Goal: Task Accomplishment & Management: Manage account settings

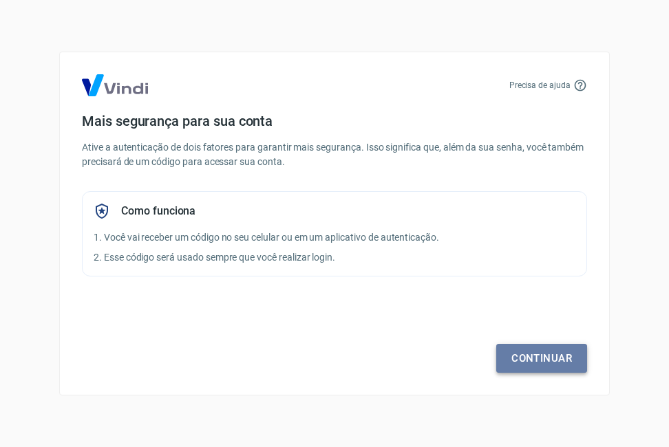
click at [551, 352] on link "Continuar" at bounding box center [541, 358] width 91 height 29
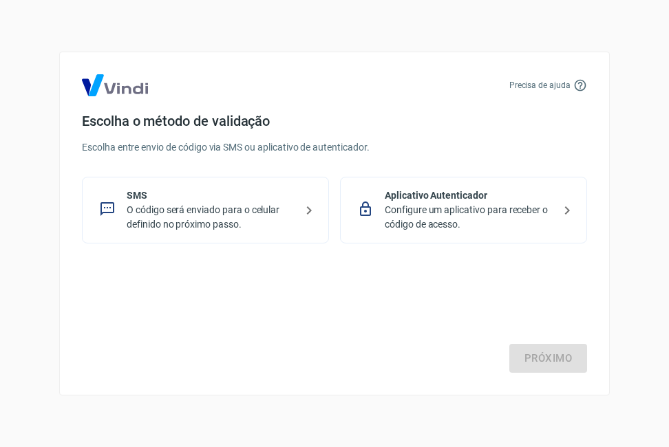
click at [293, 211] on p "O código será enviado para o celular definido no próximo passo." at bounding box center [211, 217] width 169 height 29
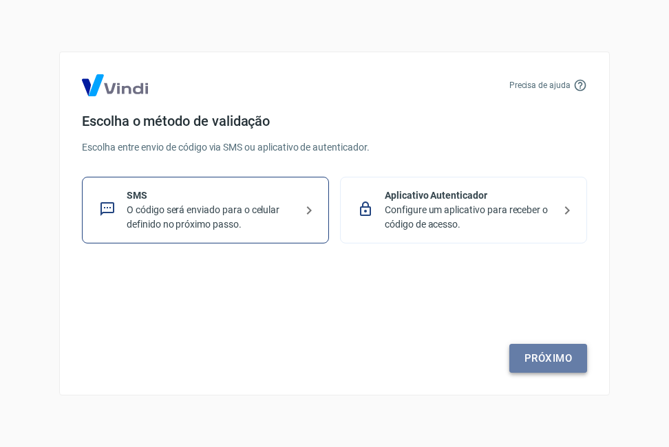
click at [543, 359] on link "Próximo" at bounding box center [548, 358] width 78 height 29
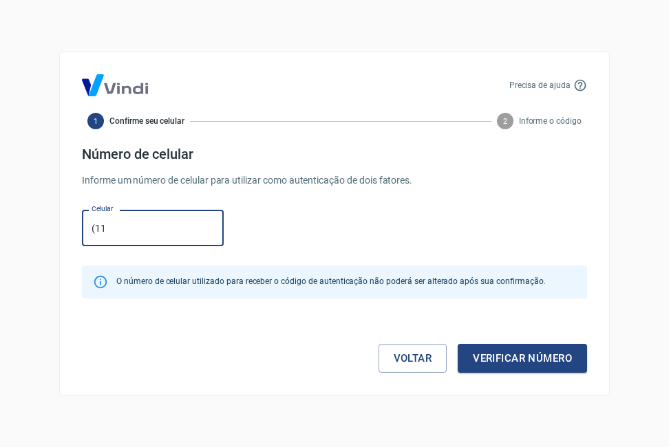
type input "[PHONE_NUMBER]"
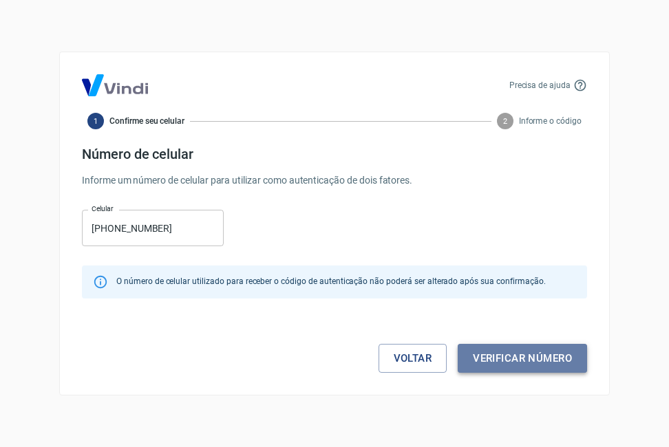
click at [531, 356] on button "Verificar número" at bounding box center [522, 358] width 129 height 29
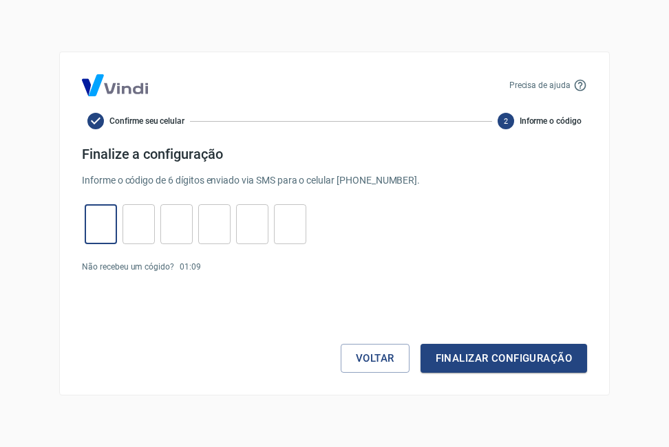
click at [109, 227] on input "tel" at bounding box center [101, 225] width 32 height 30
type input "4"
type input "5"
type input "6"
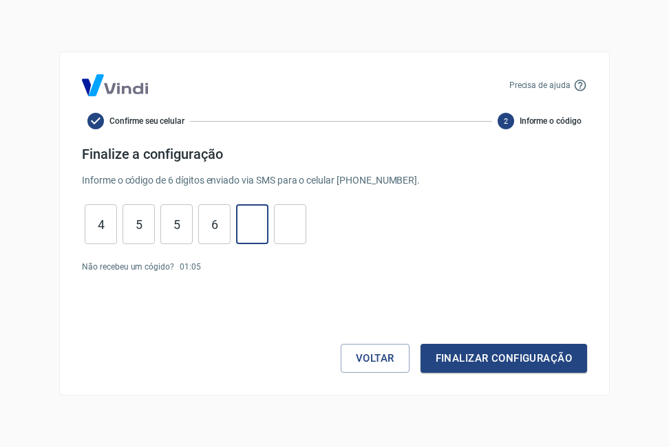
type input "7"
type input "0"
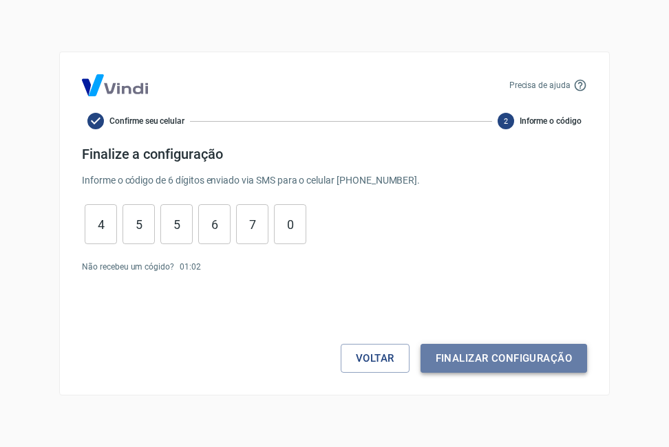
click at [483, 357] on button "Finalizar configuração" at bounding box center [504, 358] width 167 height 29
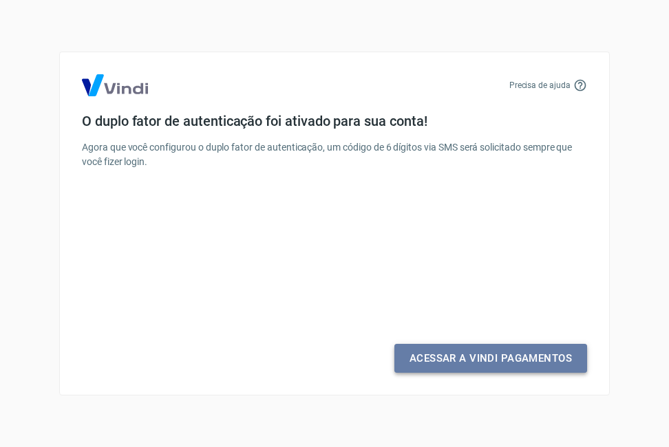
click at [483, 357] on link "Acessar a Vindi Pagamentos" at bounding box center [490, 358] width 193 height 29
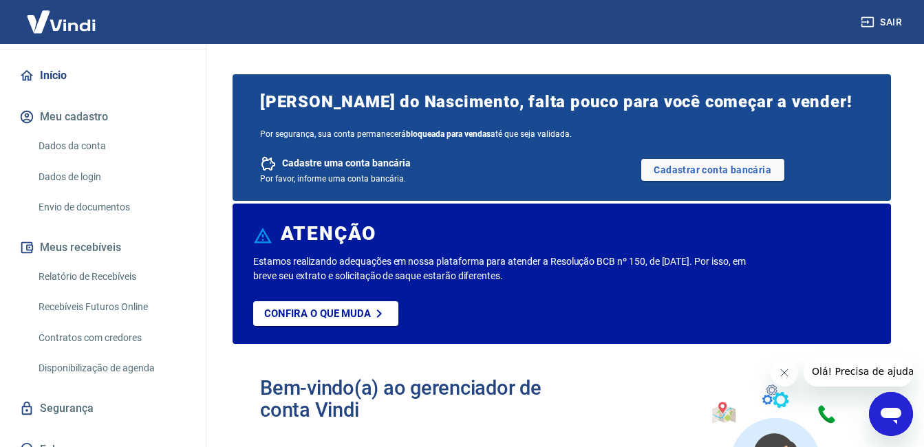
click at [206, 432] on div "A Adelson Souza do Nascimento adelson.souzadonascimento@yahoo.com.br Início Meu…" at bounding box center [103, 245] width 207 height 403
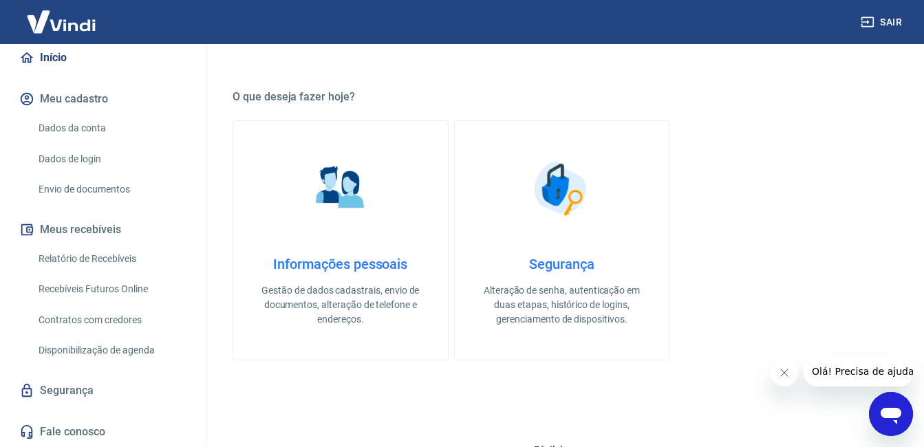
scroll to position [496, 0]
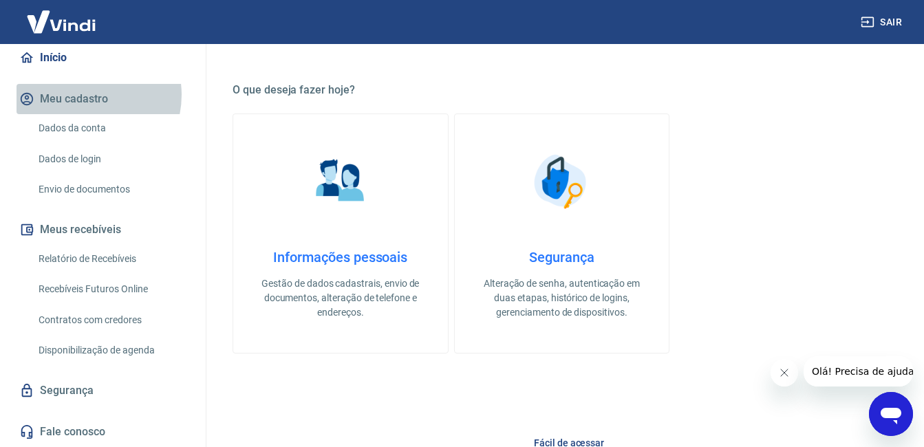
click at [83, 95] on button "Meu cadastro" at bounding box center [103, 99] width 173 height 30
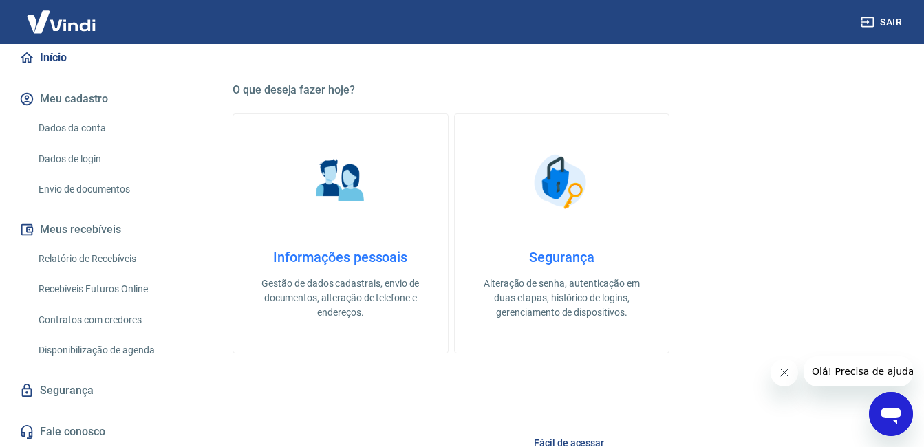
click at [31, 96] on icon "button" at bounding box center [27, 99] width 12 height 12
click at [359, 264] on h4 "Informações pessoais" at bounding box center [340, 257] width 171 height 17
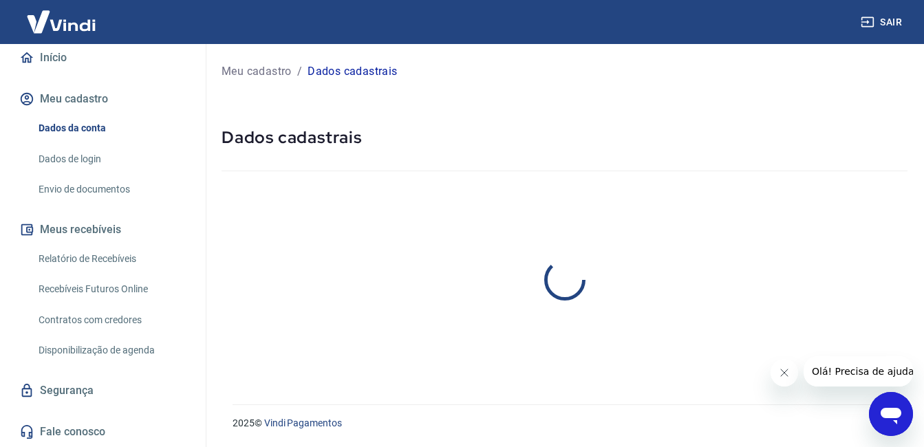
select select "SP"
select select "business"
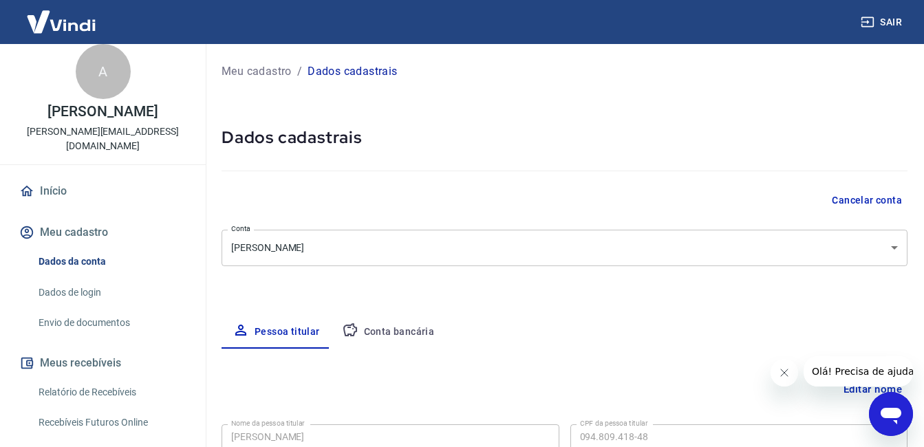
click at [195, 57] on div "A Adelson Souza do Nascimento adelson.souzadonascimento@yahoo.com.br" at bounding box center [103, 98] width 206 height 131
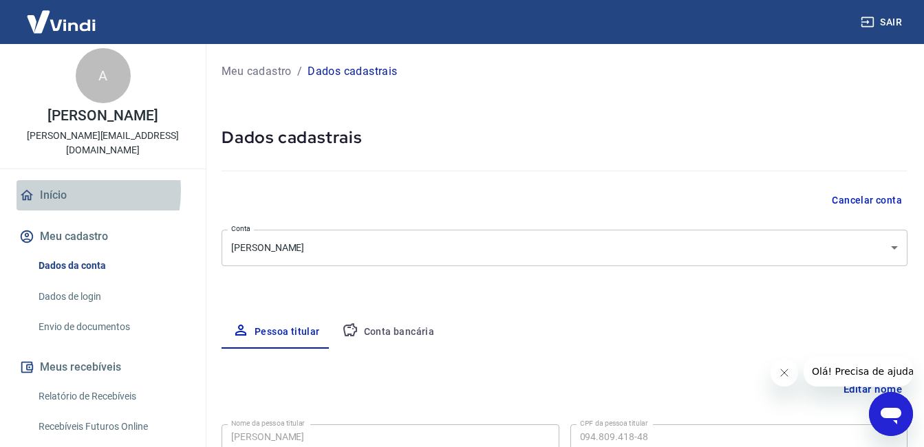
click at [50, 191] on link "Início" at bounding box center [103, 195] width 173 height 30
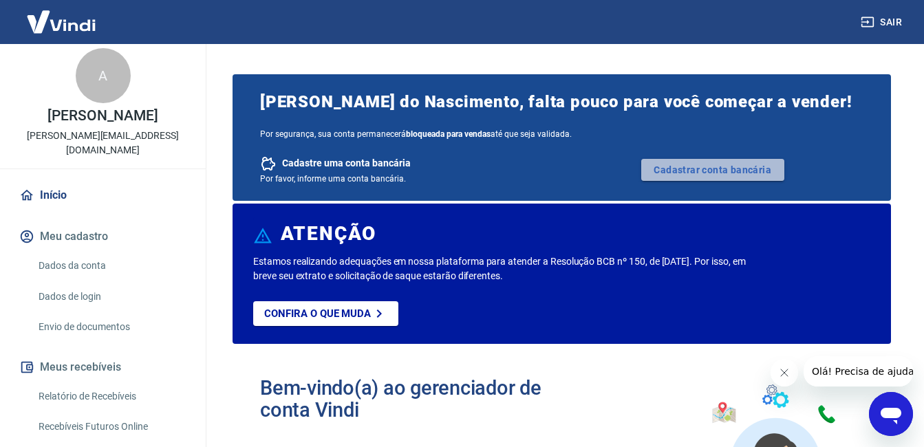
click at [668, 165] on link "Cadastrar conta bancária" at bounding box center [713, 170] width 143 height 22
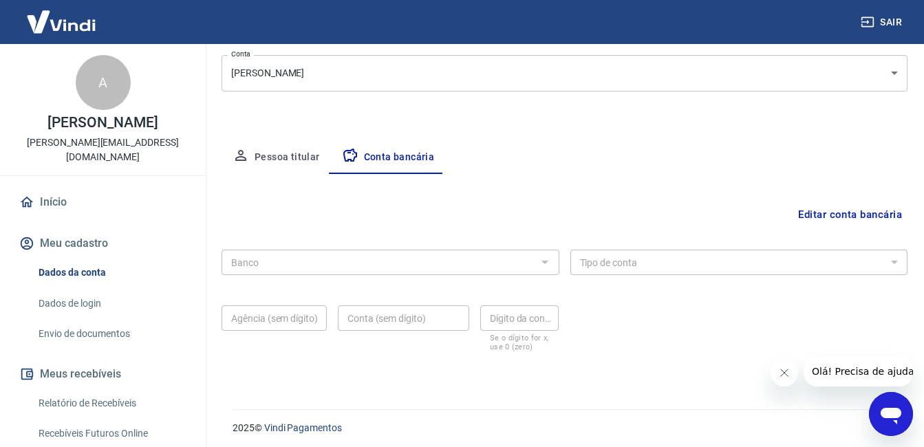
scroll to position [180, 0]
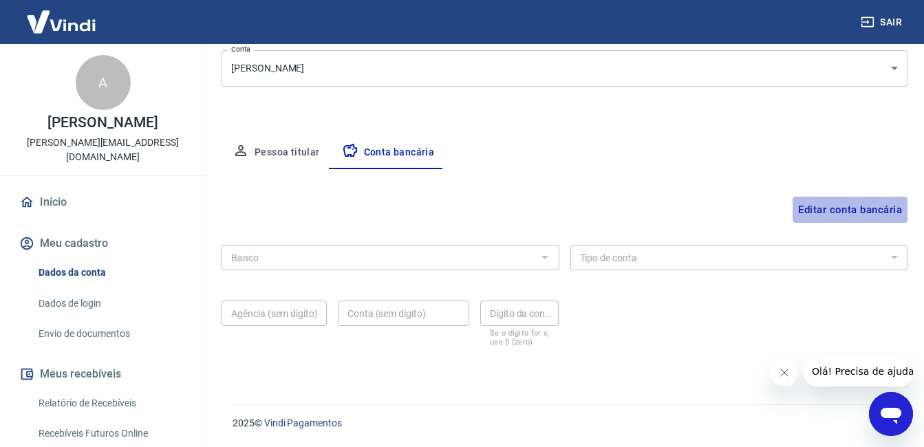
click at [852, 209] on button "Editar conta bancária" at bounding box center [850, 210] width 115 height 26
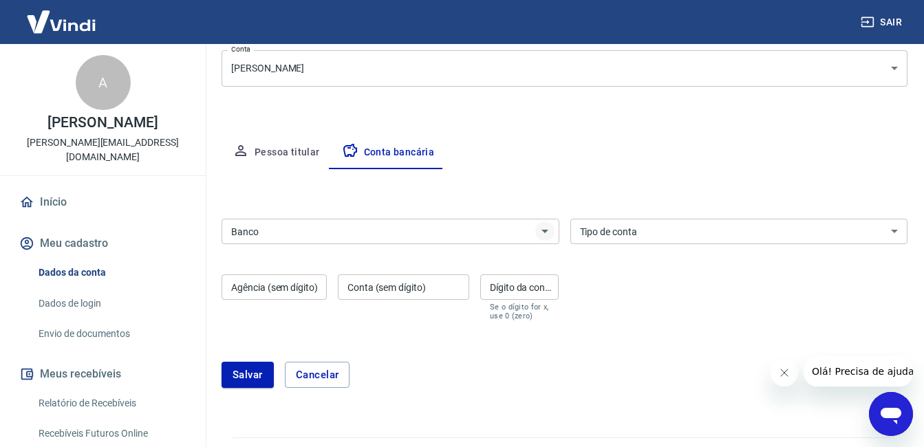
click at [544, 235] on icon "Abrir" at bounding box center [545, 231] width 17 height 17
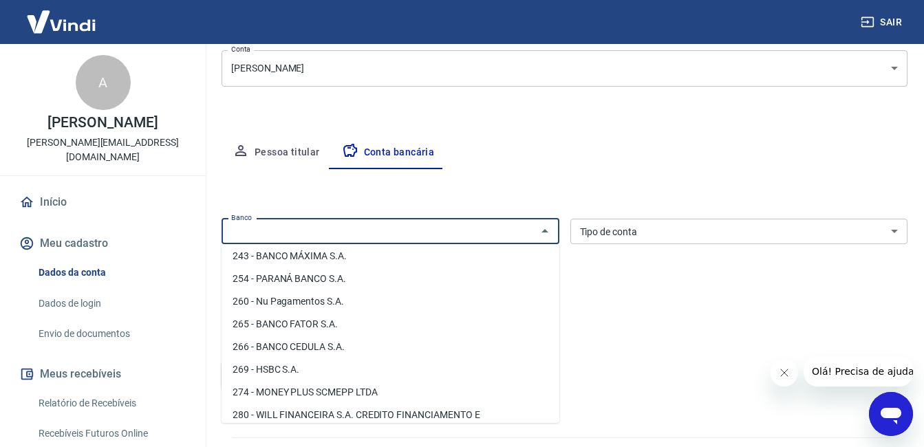
scroll to position [1083, 0]
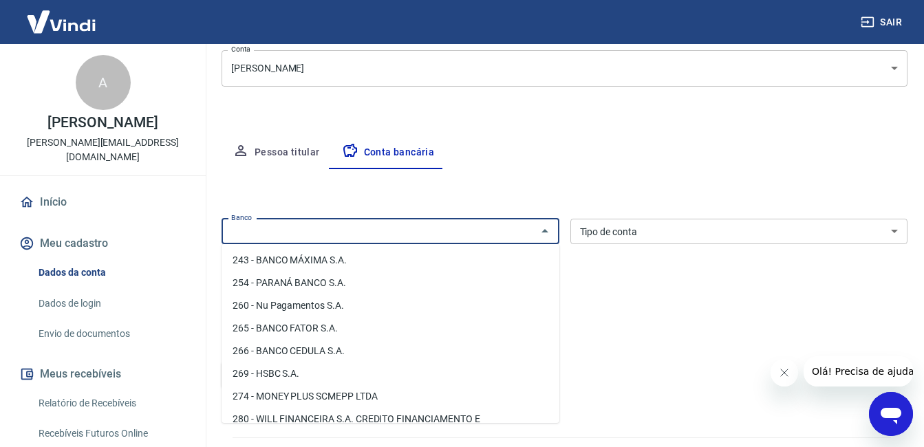
click at [549, 255] on li "243 - BANCO MÁXIMA S.A." at bounding box center [391, 260] width 338 height 23
click at [549, 255] on div "Banco Banco Tipo de conta Conta Corrente Conta Poupança Tipo de conta Agência (…" at bounding box center [565, 268] width 686 height 110
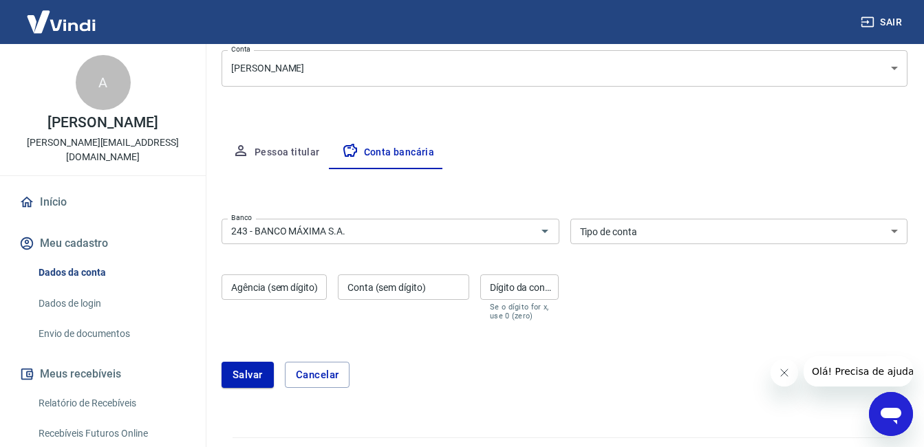
click at [549, 255] on div "Banco 243 - BANCO MÁXIMA S.A. Banco Tipo de conta Conta Corrente Conta Poupança…" at bounding box center [565, 268] width 686 height 110
drag, startPoint x: 549, startPoint y: 255, endPoint x: 543, endPoint y: 233, distance: 22.0
click at [543, 233] on icon "Abrir" at bounding box center [545, 231] width 17 height 17
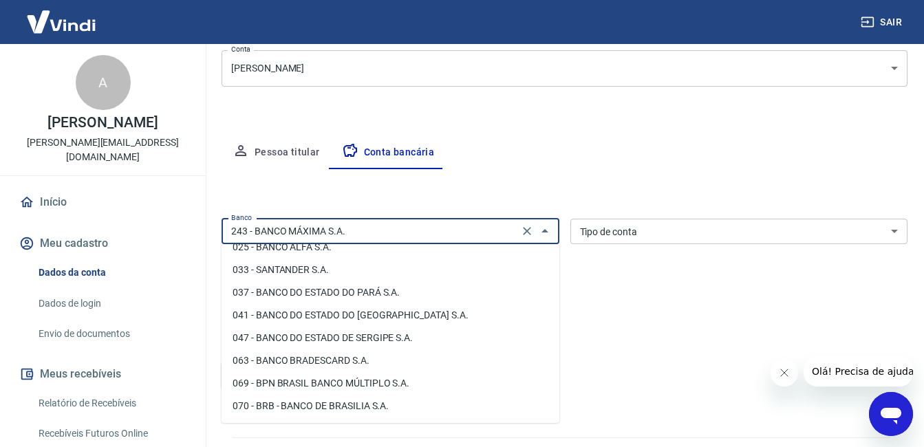
scroll to position [160, 0]
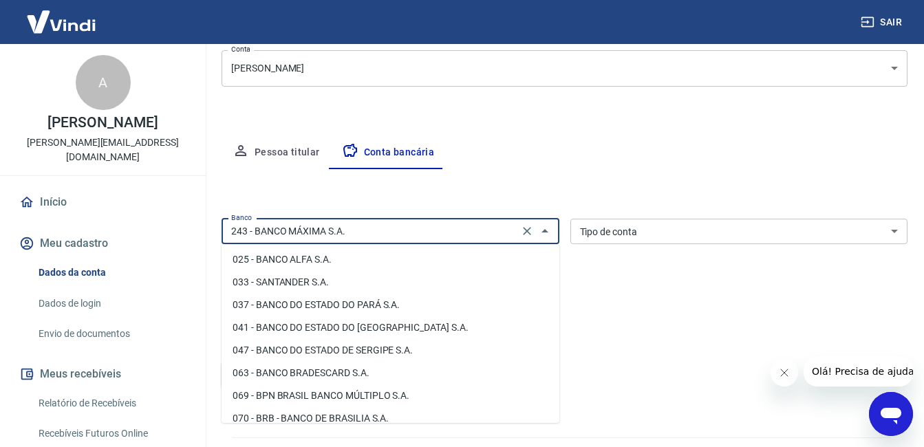
click at [315, 280] on li "033 - SANTANDER S.A." at bounding box center [391, 282] width 338 height 23
type input "033 - SANTANDER S.A."
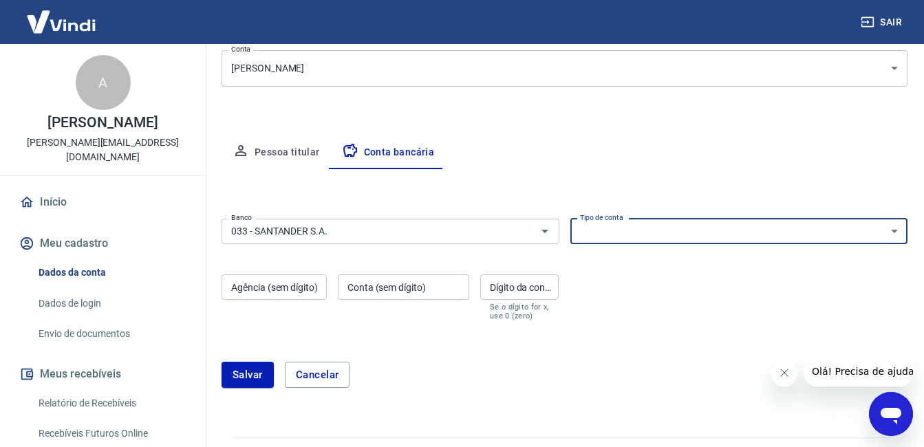
click at [894, 234] on select "Conta Corrente Conta Poupança" at bounding box center [740, 231] width 338 height 25
select select "1"
click at [571, 219] on select "Conta Corrente Conta Poupança" at bounding box center [740, 231] width 338 height 25
click at [307, 286] on input "Agência (sem dígito)" at bounding box center [274, 287] width 105 height 25
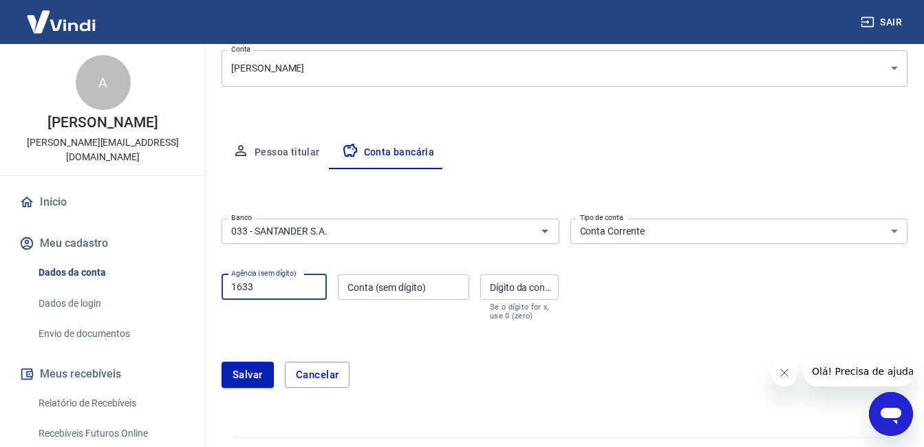
type input "1633"
click at [358, 287] on input "Conta (sem dígito)" at bounding box center [403, 287] width 131 height 25
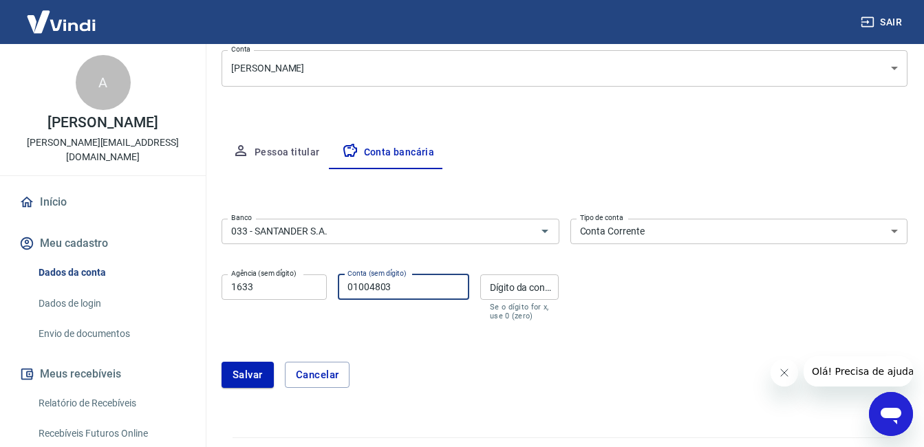
type input "01004803"
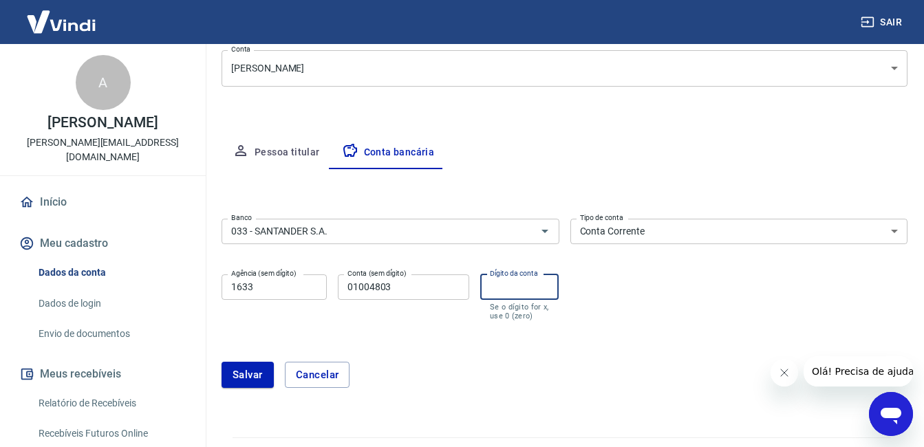
click at [531, 290] on input "Dígito da conta" at bounding box center [519, 287] width 79 height 25
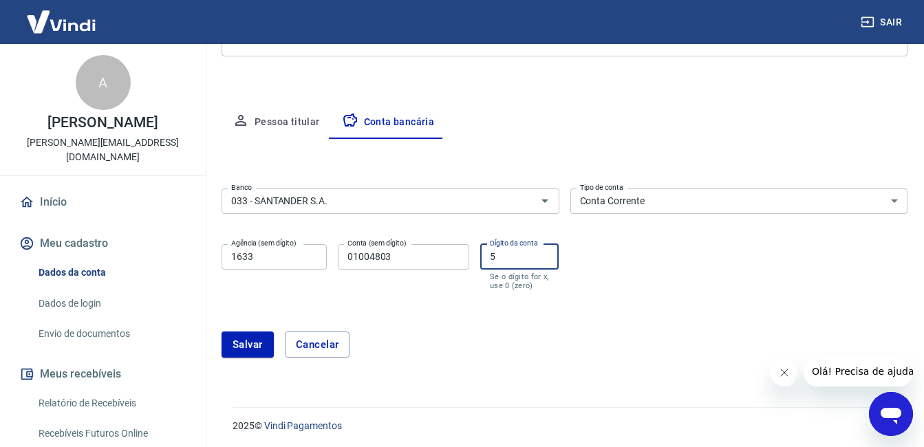
scroll to position [213, 0]
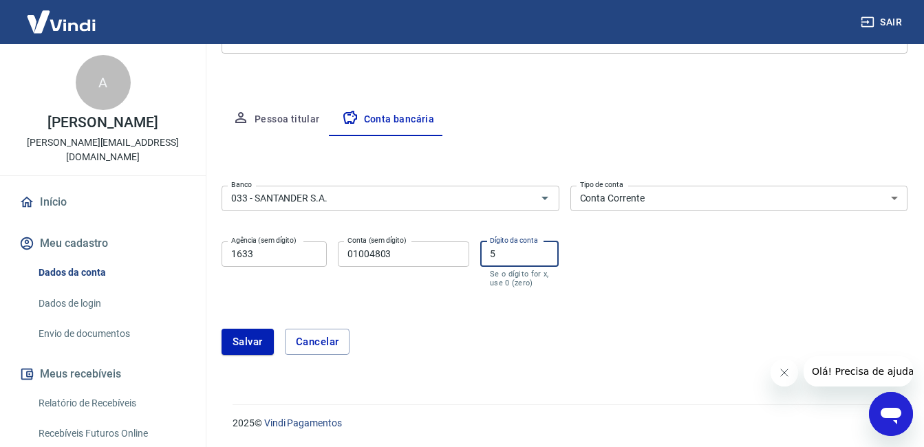
type input "5"
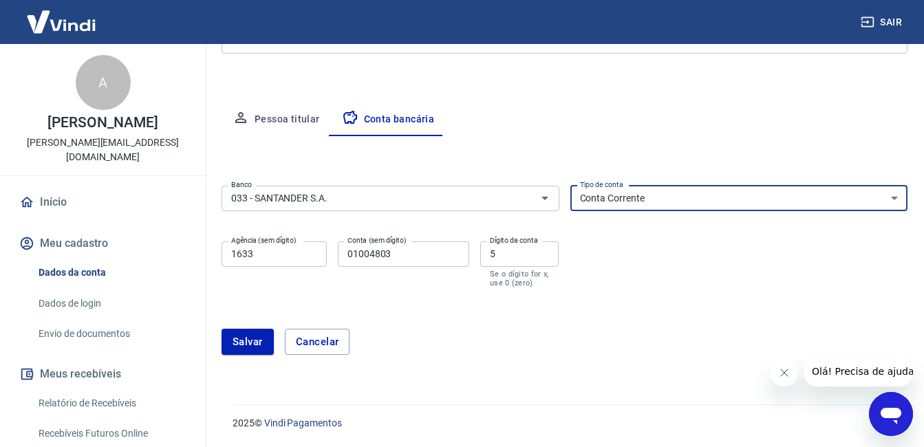
click at [896, 195] on select "Conta Corrente Conta Poupança" at bounding box center [740, 198] width 338 height 25
click at [571, 186] on select "Conta Corrente Conta Poupança" at bounding box center [740, 198] width 338 height 25
click at [248, 341] on button "Salvar" at bounding box center [248, 342] width 52 height 26
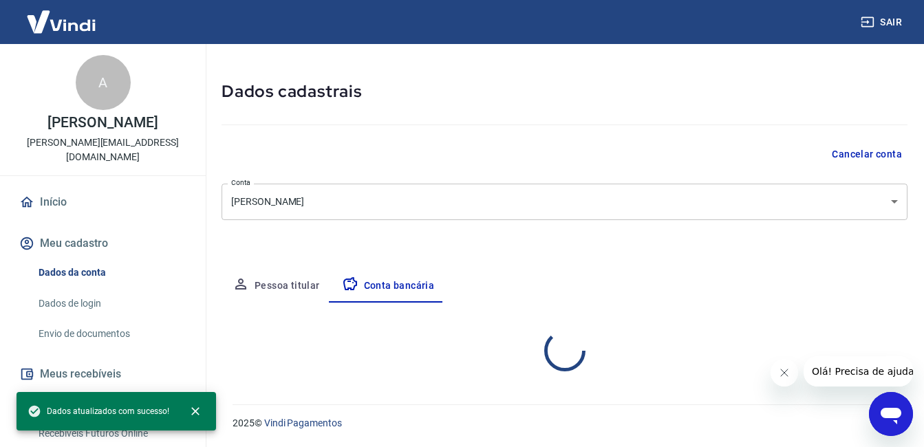
scroll to position [180, 0]
select select "1"
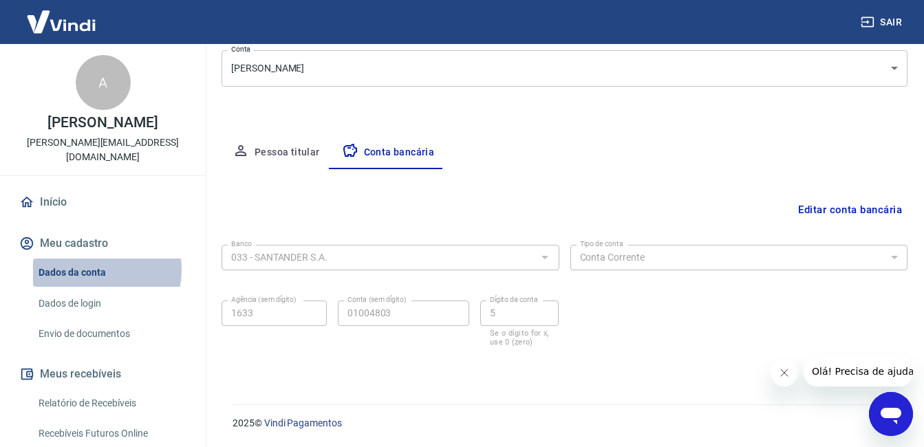
click at [88, 270] on link "Dados da conta" at bounding box center [111, 273] width 156 height 28
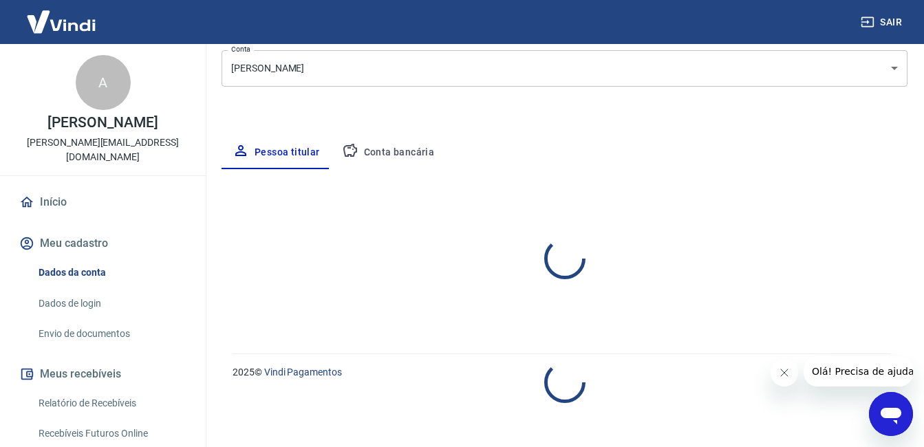
select select "SP"
select select "business"
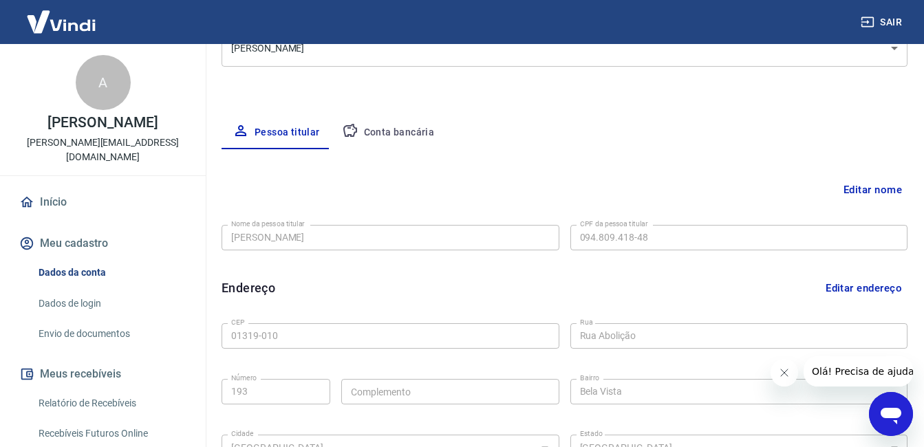
scroll to position [207, 0]
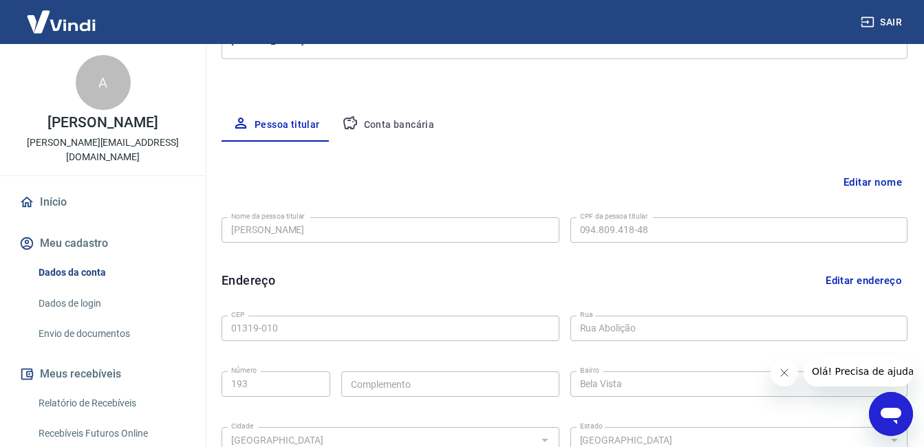
click at [400, 121] on button "Conta bancária" at bounding box center [388, 125] width 115 height 33
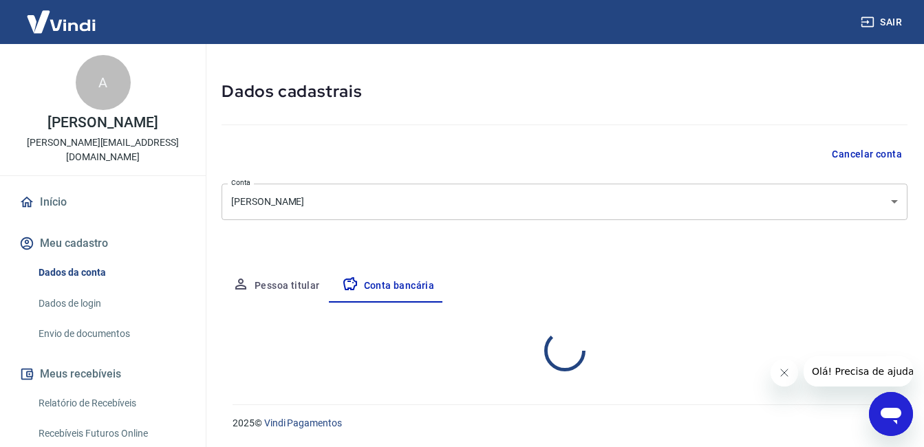
select select "1"
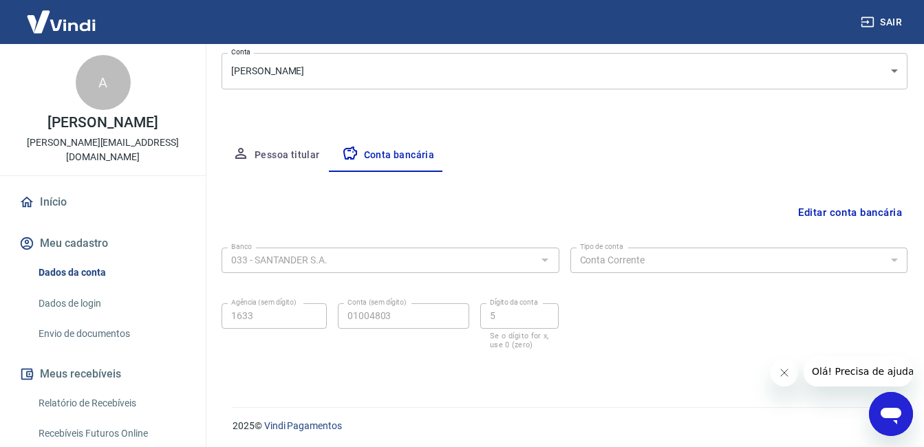
scroll to position [180, 0]
